Goal: Transaction & Acquisition: Subscribe to service/newsletter

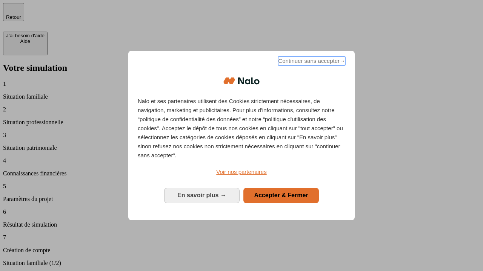
click at [311, 62] on span "Continuer sans accepter →" at bounding box center [311, 61] width 67 height 9
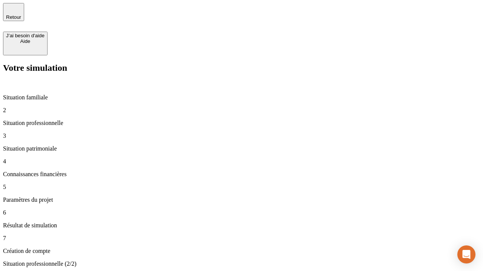
type input "30 000"
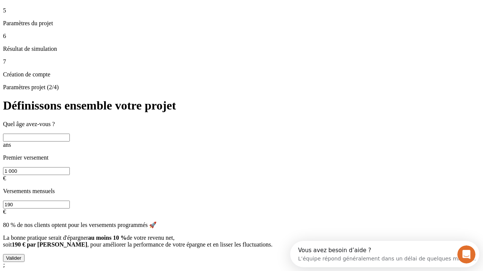
scroll to position [7, 0]
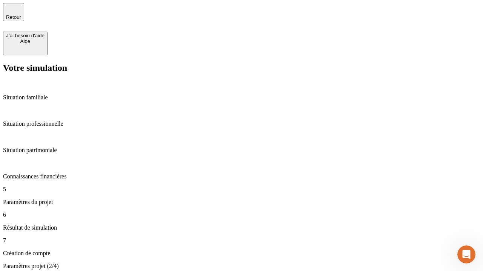
type input "25"
type input "1 000"
type input "640"
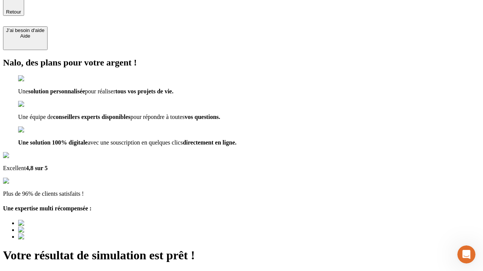
type input "[EMAIL_ADDRESS][PERSON_NAME][DOMAIN_NAME]"
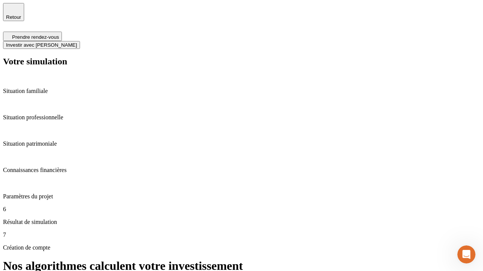
scroll to position [3, 0]
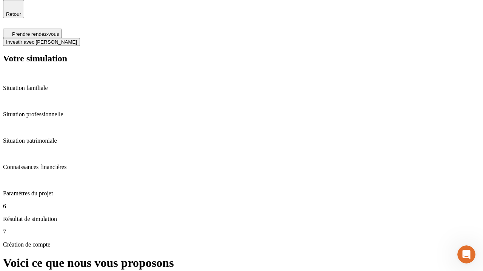
click at [77, 39] on span "Investir avec [PERSON_NAME]" at bounding box center [41, 42] width 71 height 6
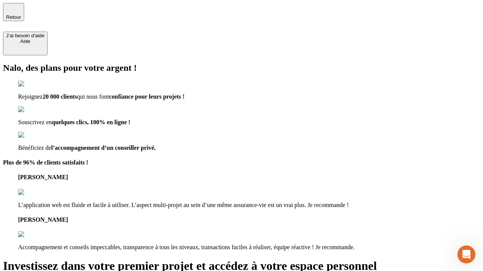
type input "[EMAIL_ADDRESS][PERSON_NAME][DOMAIN_NAME]"
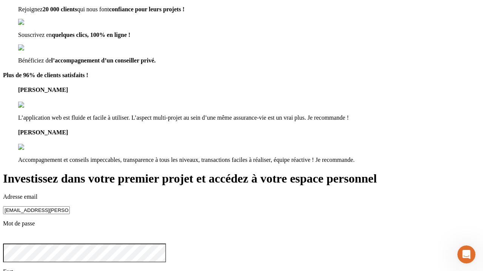
scroll to position [23, 0]
